Goal: Task Accomplishment & Management: Use online tool/utility

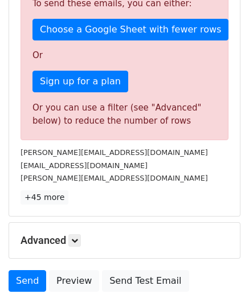
scroll to position [425, 0]
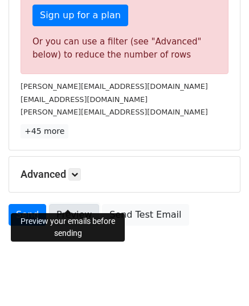
click at [68, 204] on link "Preview" at bounding box center [74, 215] width 50 height 22
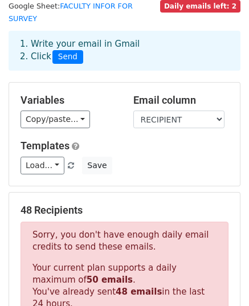
scroll to position [0, 0]
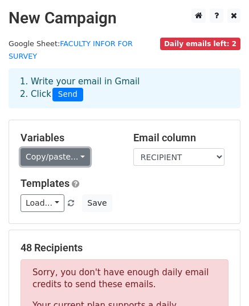
click at [74, 148] on link "Copy/paste..." at bounding box center [56, 157] width 70 height 18
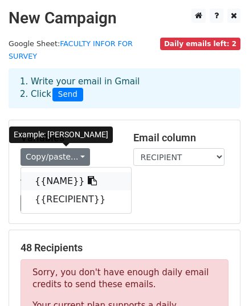
click at [60, 172] on link "{{NAME}}" at bounding box center [76, 181] width 110 height 18
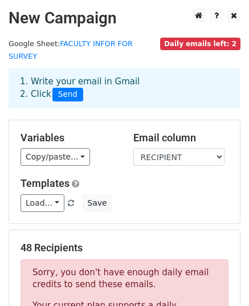
click at [194, 41] on span "Daily emails left: 2" at bounding box center [200, 44] width 80 height 13
click at [176, 44] on span "Daily emails left: 2" at bounding box center [200, 44] width 80 height 13
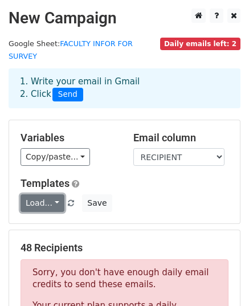
click at [40, 195] on link "Load..." at bounding box center [43, 203] width 44 height 18
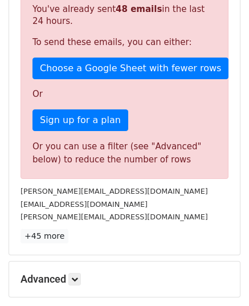
scroll to position [347, 0]
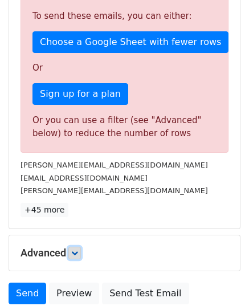
click at [76, 250] on icon at bounding box center [74, 253] width 7 height 7
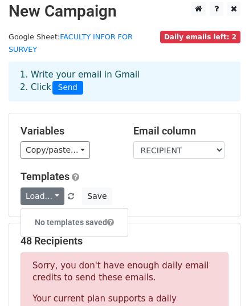
scroll to position [5, 0]
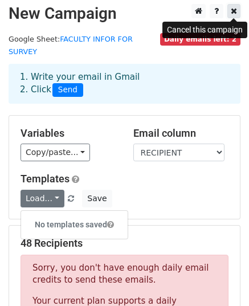
click at [228, 14] on link at bounding box center [233, 11] width 13 height 14
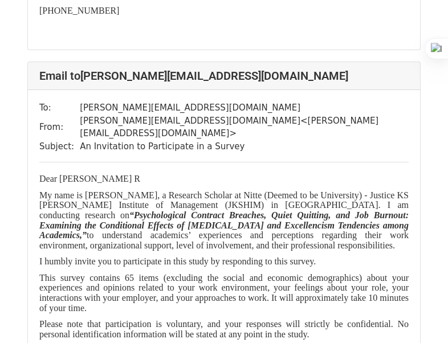
scroll to position [22068, 0]
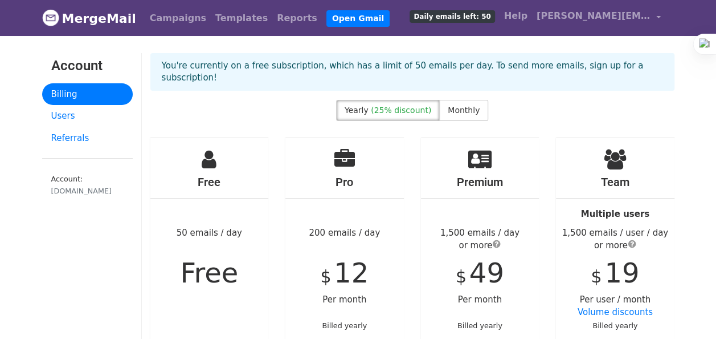
click at [218, 175] on h4 "Free" at bounding box center [209, 182] width 119 height 14
click at [209, 269] on span "Free" at bounding box center [209, 272] width 58 height 32
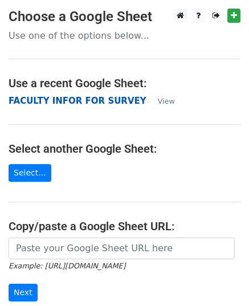
click at [56, 104] on strong "FACULTY INFOR FOR SURVEY" at bounding box center [78, 101] width 138 height 10
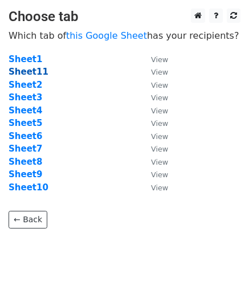
click at [34, 74] on strong "Sheet11" at bounding box center [29, 72] width 40 height 10
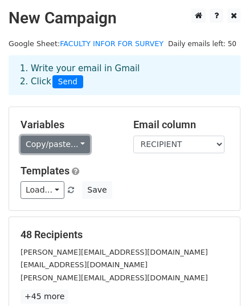
click at [78, 144] on link "Copy/paste..." at bounding box center [56, 145] width 70 height 18
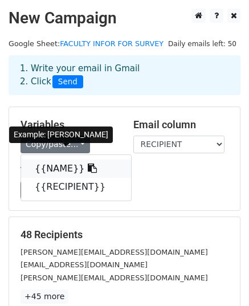
click at [62, 164] on link "{{NAME}}" at bounding box center [76, 169] width 110 height 18
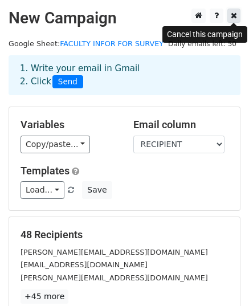
click at [229, 19] on link at bounding box center [233, 16] width 13 height 14
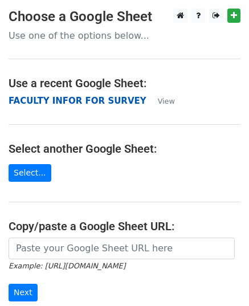
click at [70, 102] on strong "FACULTY INFOR FOR SURVEY" at bounding box center [78, 101] width 138 height 10
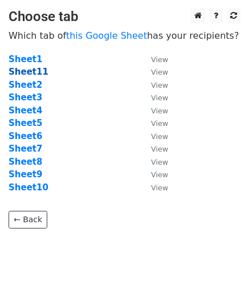
click at [31, 67] on strong "Sheet11" at bounding box center [29, 72] width 40 height 10
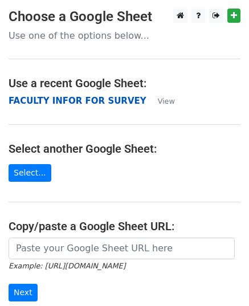
click at [47, 100] on strong "FACULTY INFOR FOR SURVEY" at bounding box center [78, 101] width 138 height 10
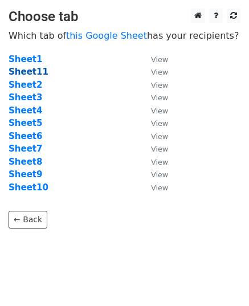
click at [25, 73] on strong "Sheet11" at bounding box center [29, 72] width 40 height 10
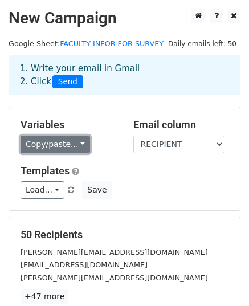
click at [78, 141] on link "Copy/paste..." at bounding box center [56, 145] width 70 height 18
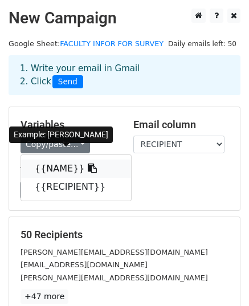
click at [64, 166] on link "{{NAME}}" at bounding box center [76, 169] width 110 height 18
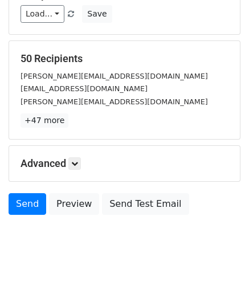
scroll to position [180, 0]
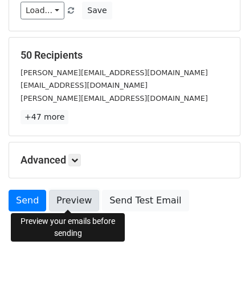
click at [63, 204] on link "Preview" at bounding box center [74, 201] width 50 height 22
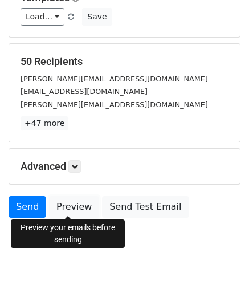
scroll to position [174, 0]
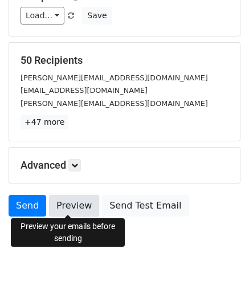
click at [62, 203] on link "Preview" at bounding box center [74, 206] width 50 height 22
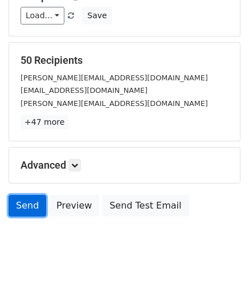
click at [33, 204] on link "Send" at bounding box center [28, 206] width 38 height 22
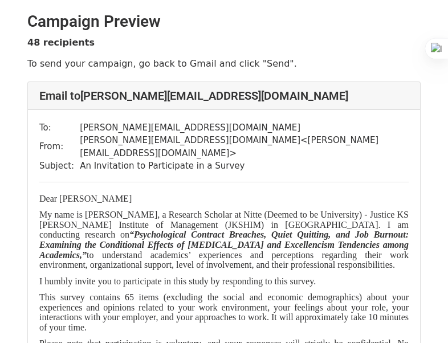
scroll to position [22068, 0]
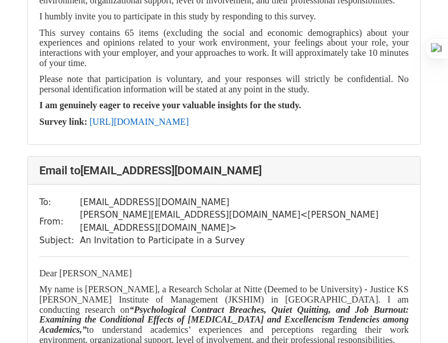
scroll to position [15868, 0]
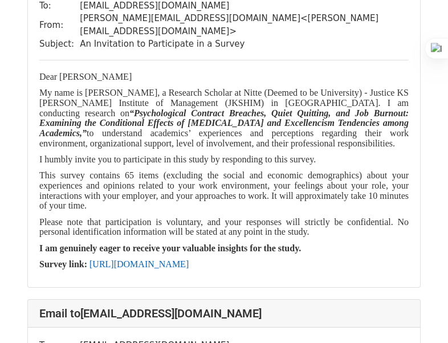
scroll to position [15868, 0]
